Goal: Check status

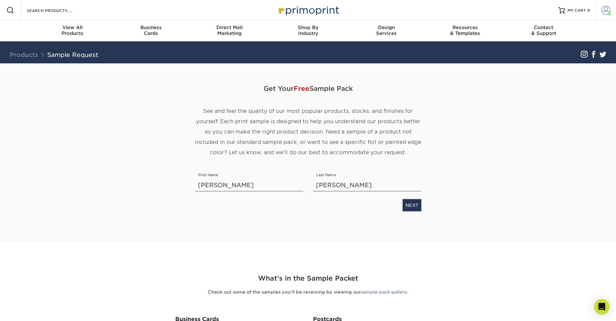
click at [605, 11] on span at bounding box center [606, 10] width 9 height 9
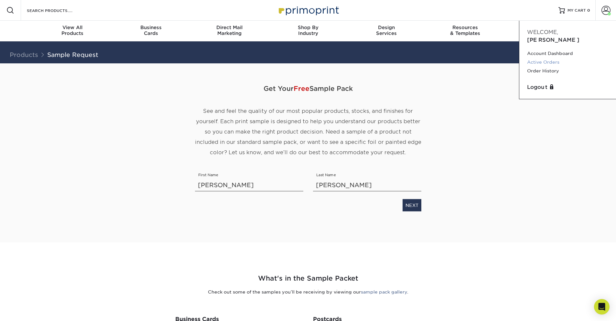
click at [543, 58] on link "Active Orders" at bounding box center [567, 62] width 81 height 9
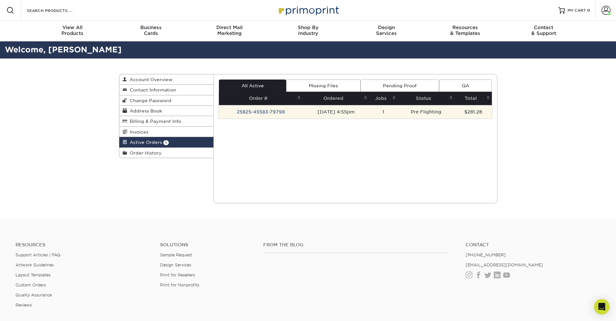
click at [268, 111] on td "25825-45583-79798" at bounding box center [261, 112] width 84 height 14
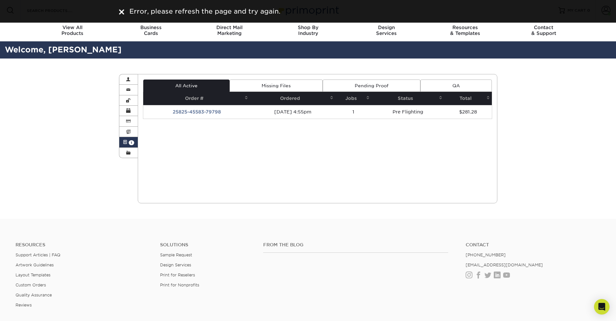
click at [123, 13] on img at bounding box center [121, 11] width 5 height 5
